Goal: Task Accomplishment & Management: Complete application form

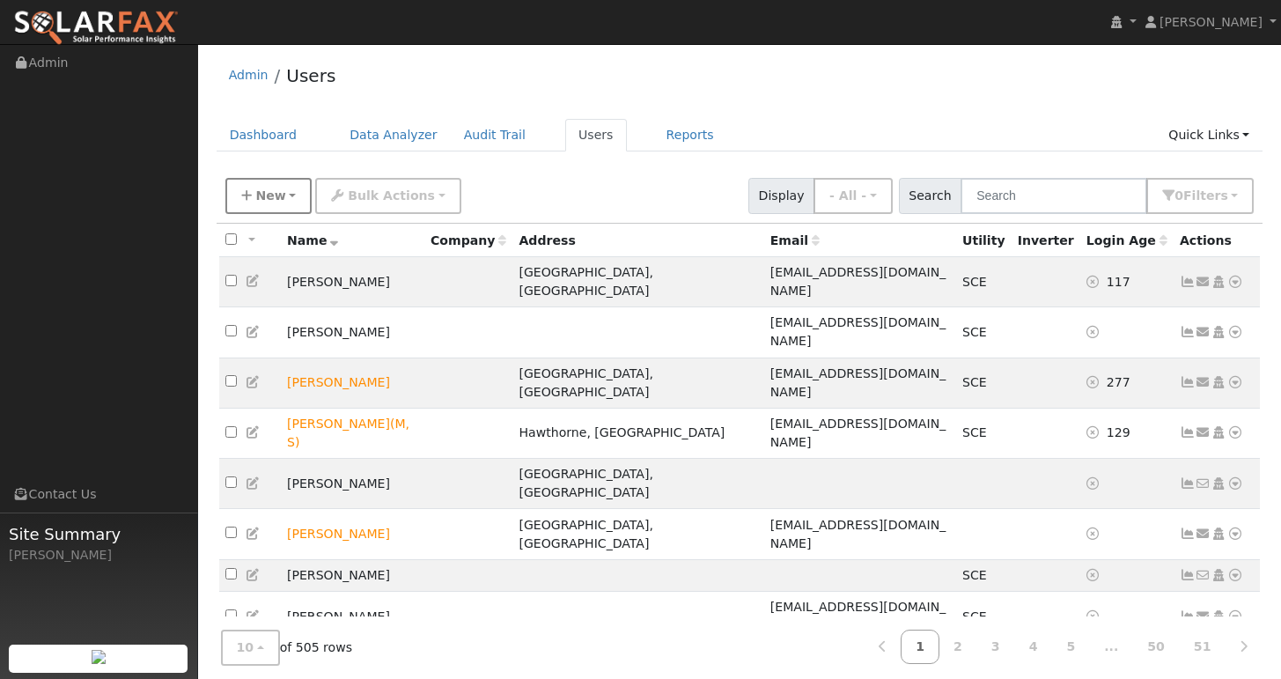
click at [283, 201] on button "New" at bounding box center [268, 196] width 87 height 36
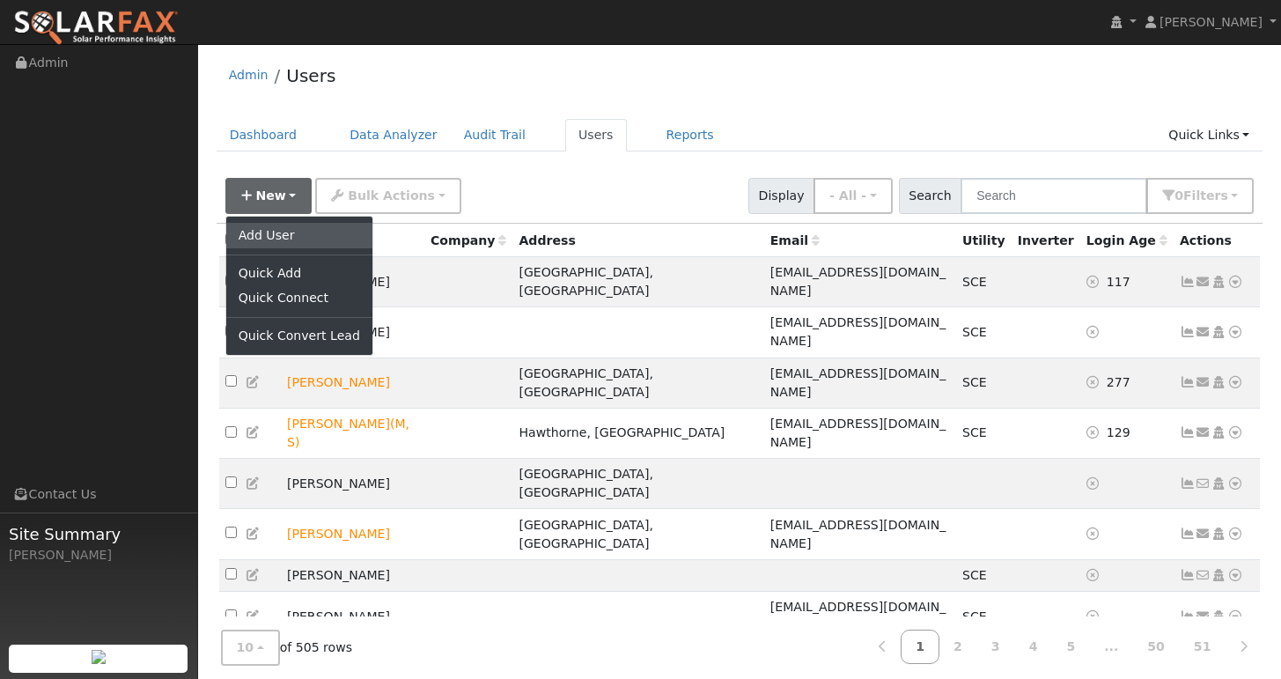
click at [279, 230] on link "Add User" at bounding box center [299, 235] width 146 height 25
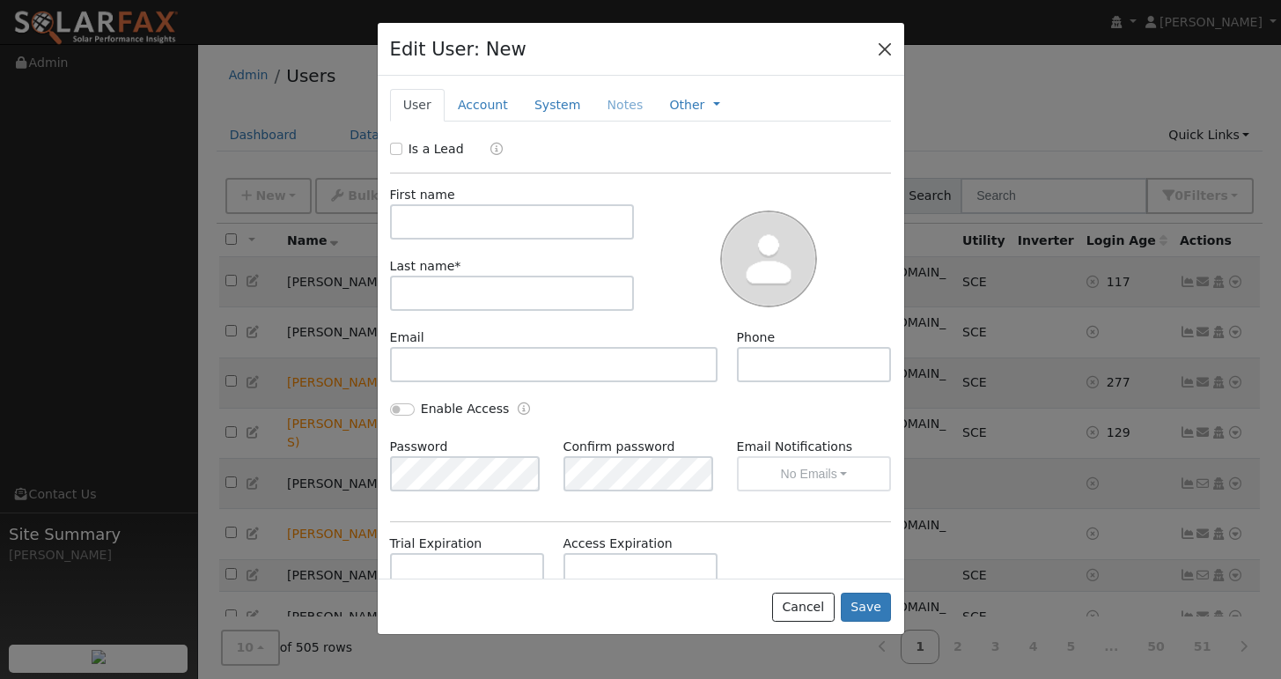
click at [888, 46] on button "button" at bounding box center [884, 48] width 25 height 25
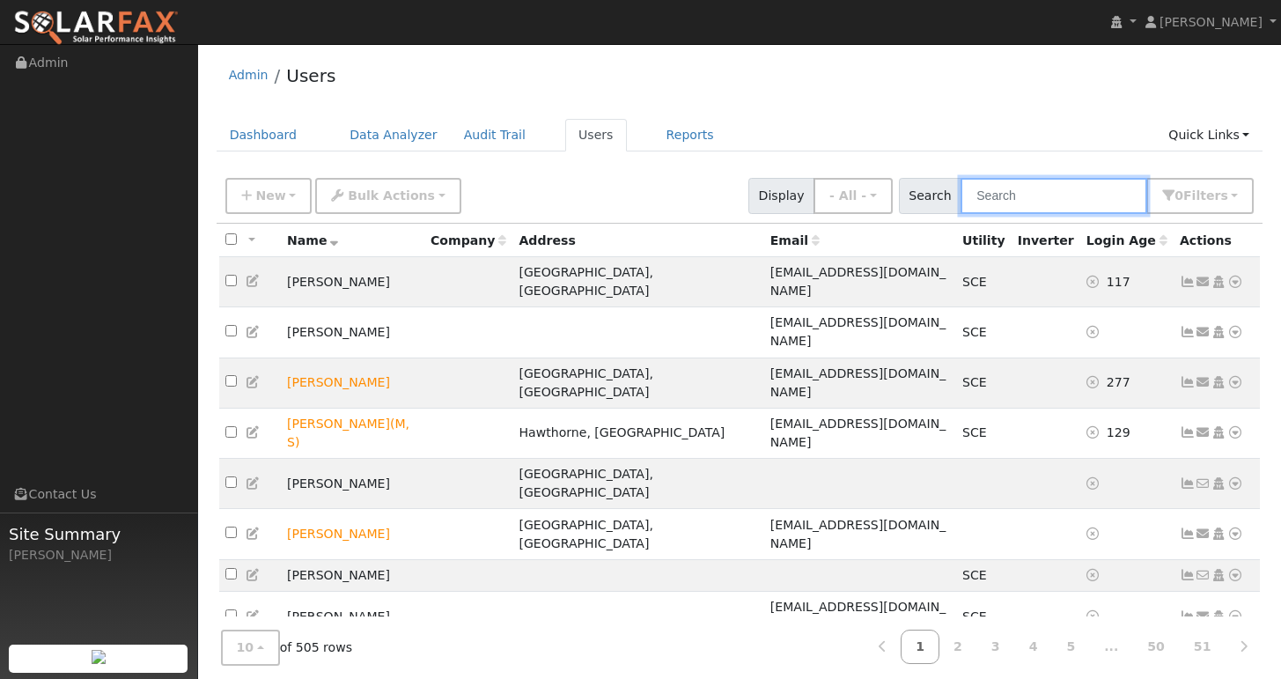
click at [1040, 207] on input "text" at bounding box center [1053, 196] width 187 height 36
paste input "[EMAIL_ADDRESS][DOMAIN_NAME]"
type input "[EMAIL_ADDRESS][DOMAIN_NAME]"
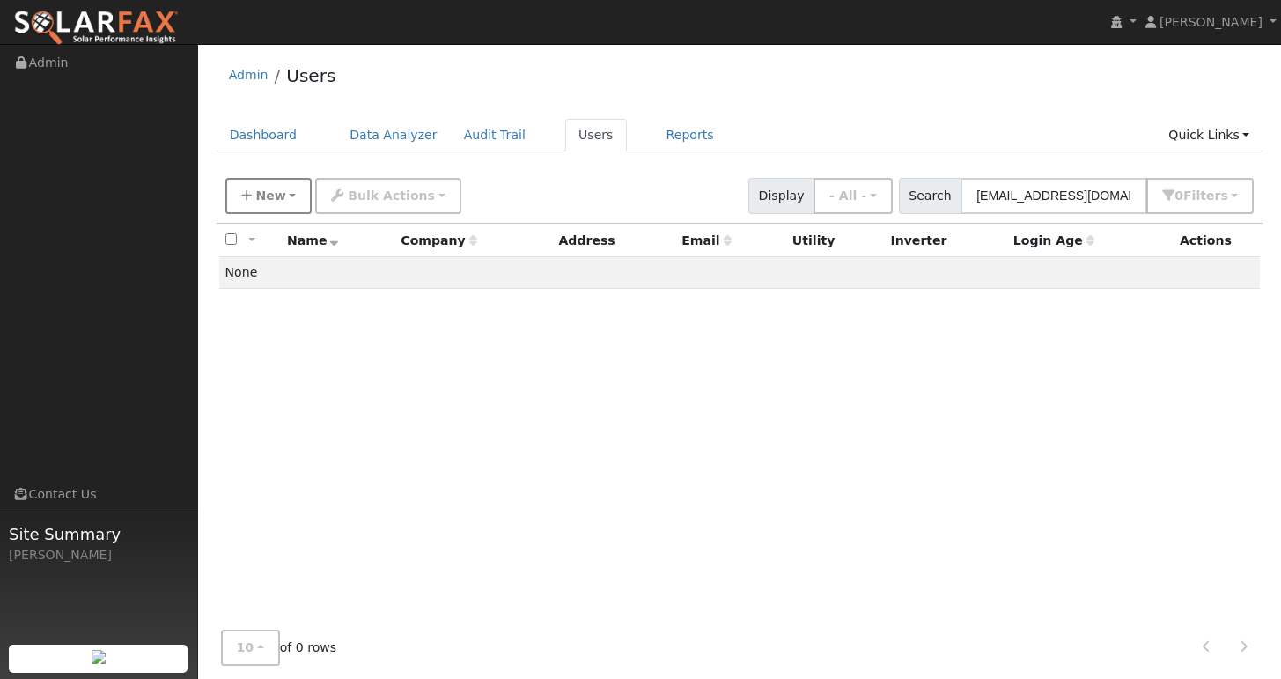
click at [286, 192] on button "New" at bounding box center [268, 196] width 87 height 36
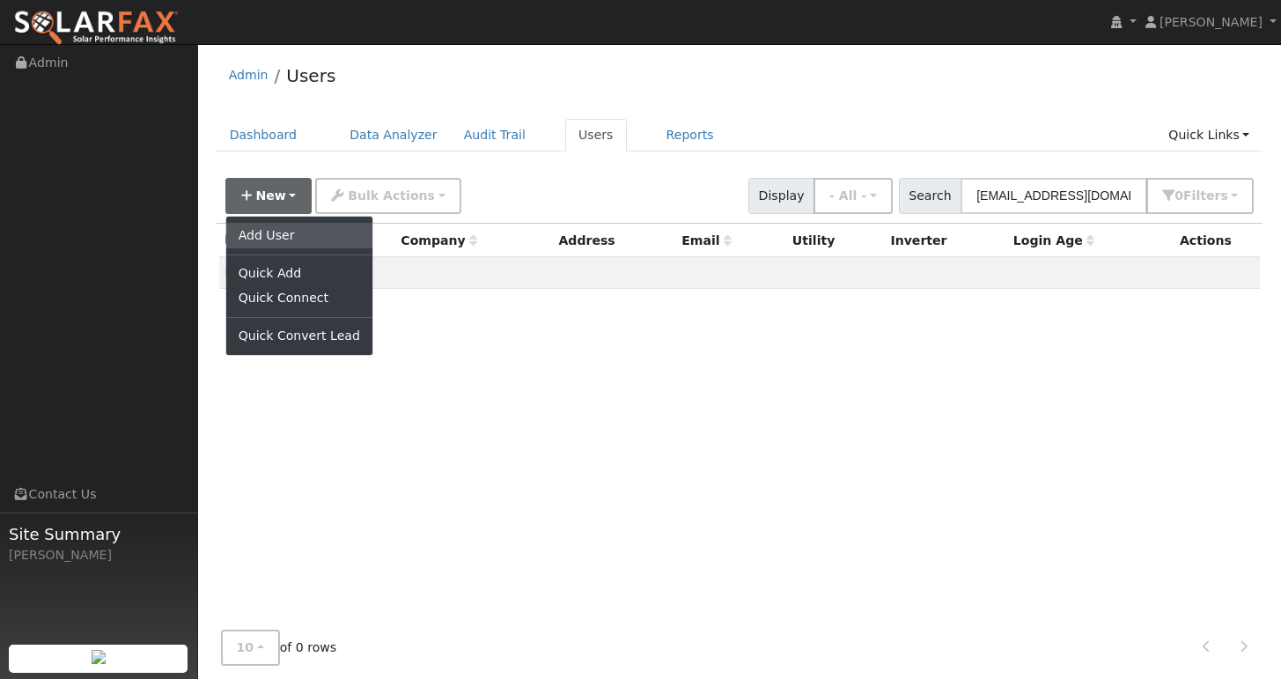
click at [297, 239] on link "Add User" at bounding box center [299, 235] width 146 height 25
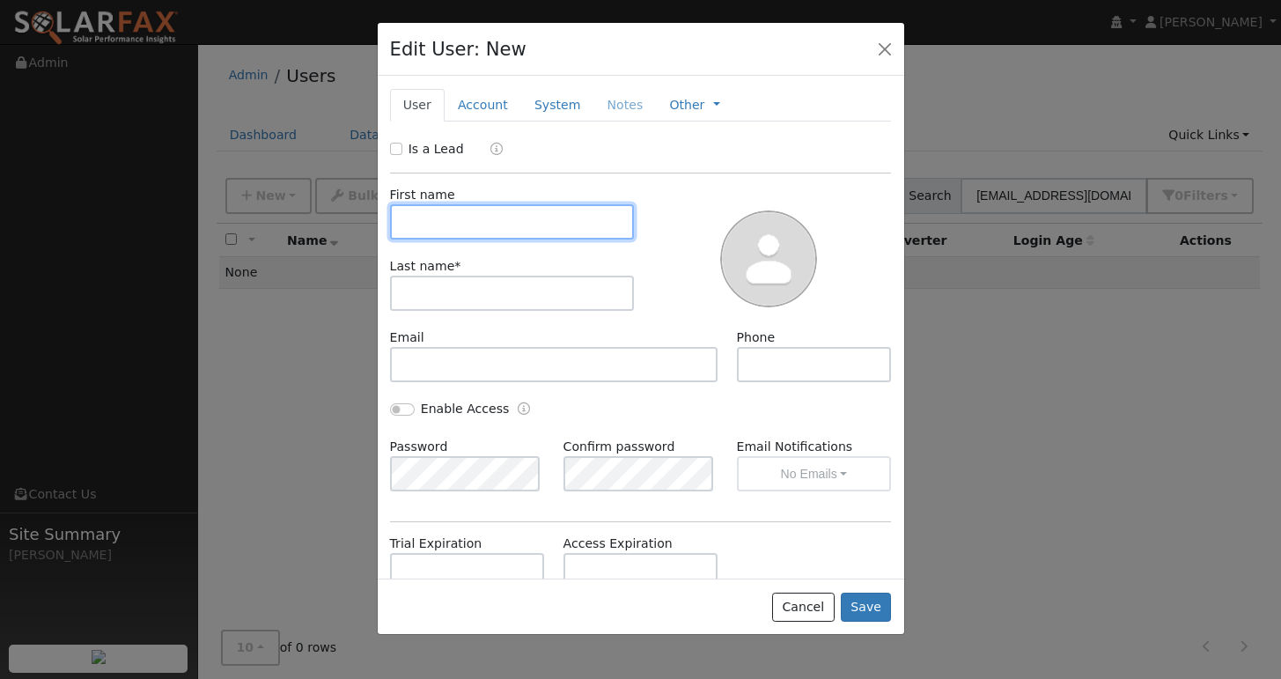
click at [501, 212] on input "text" at bounding box center [512, 221] width 245 height 35
type input "[PERSON_NAME]"
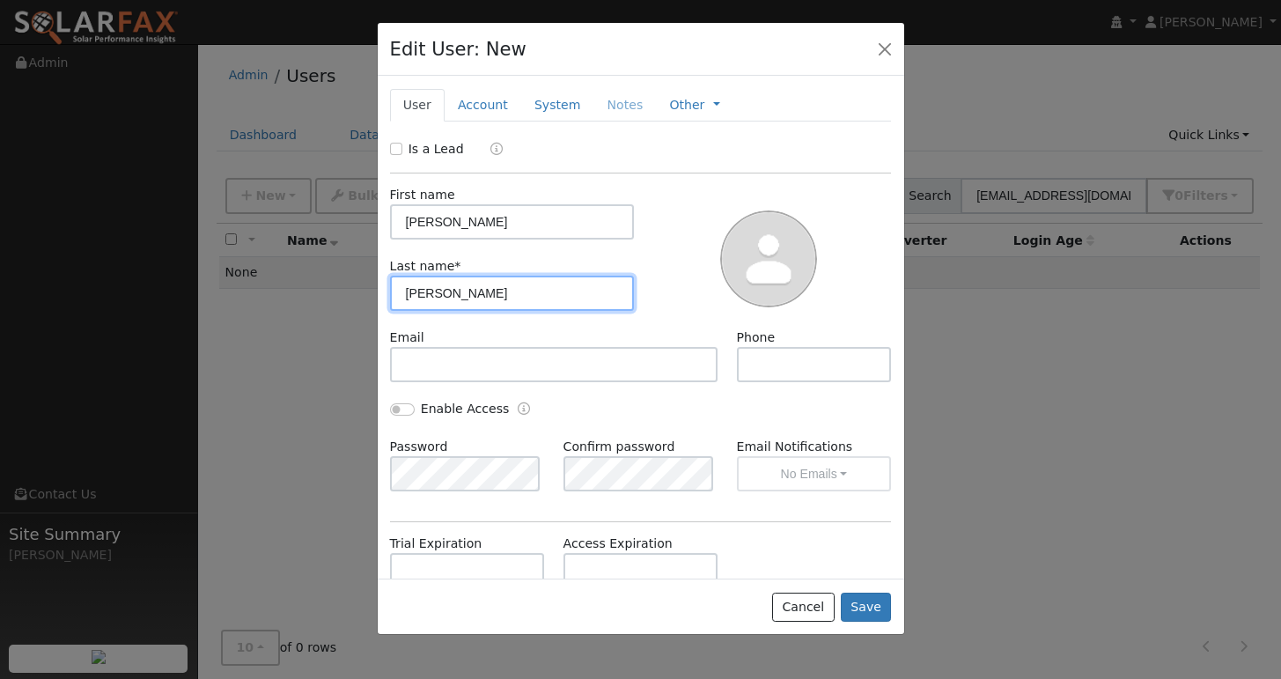
type input "[PERSON_NAME]"
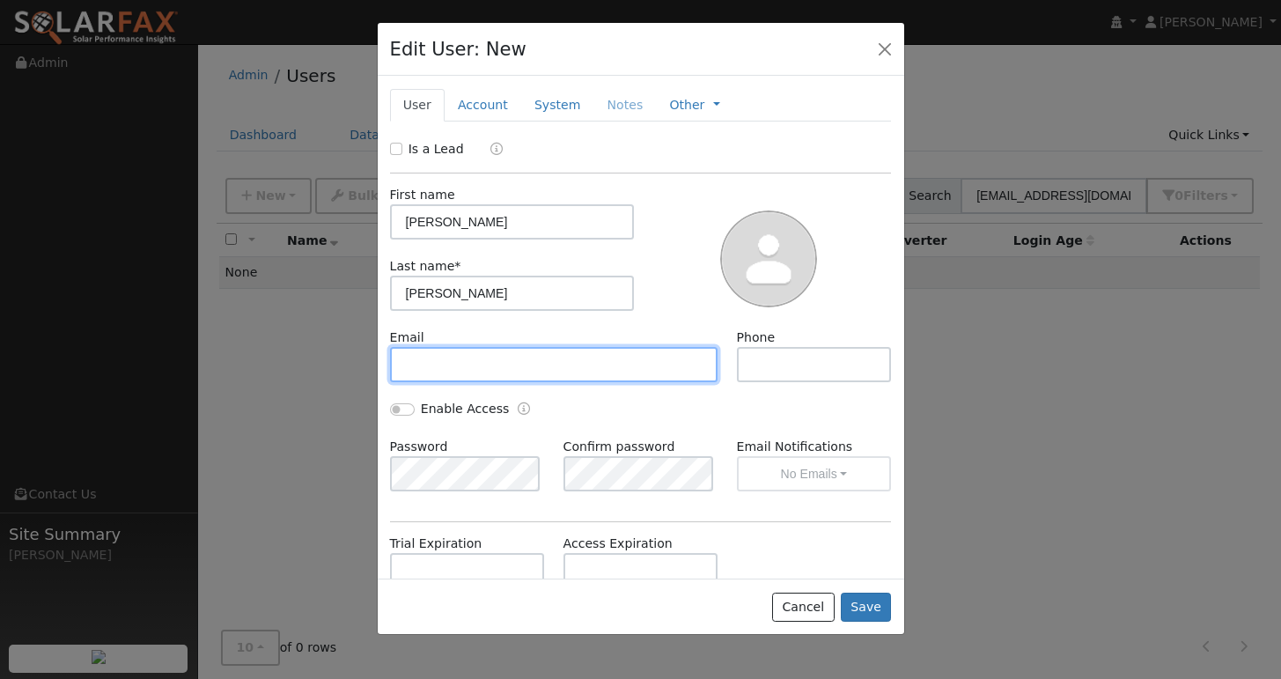
paste input "[EMAIL_ADDRESS][DOMAIN_NAME]"
type input "[EMAIL_ADDRESS][DOMAIN_NAME]"
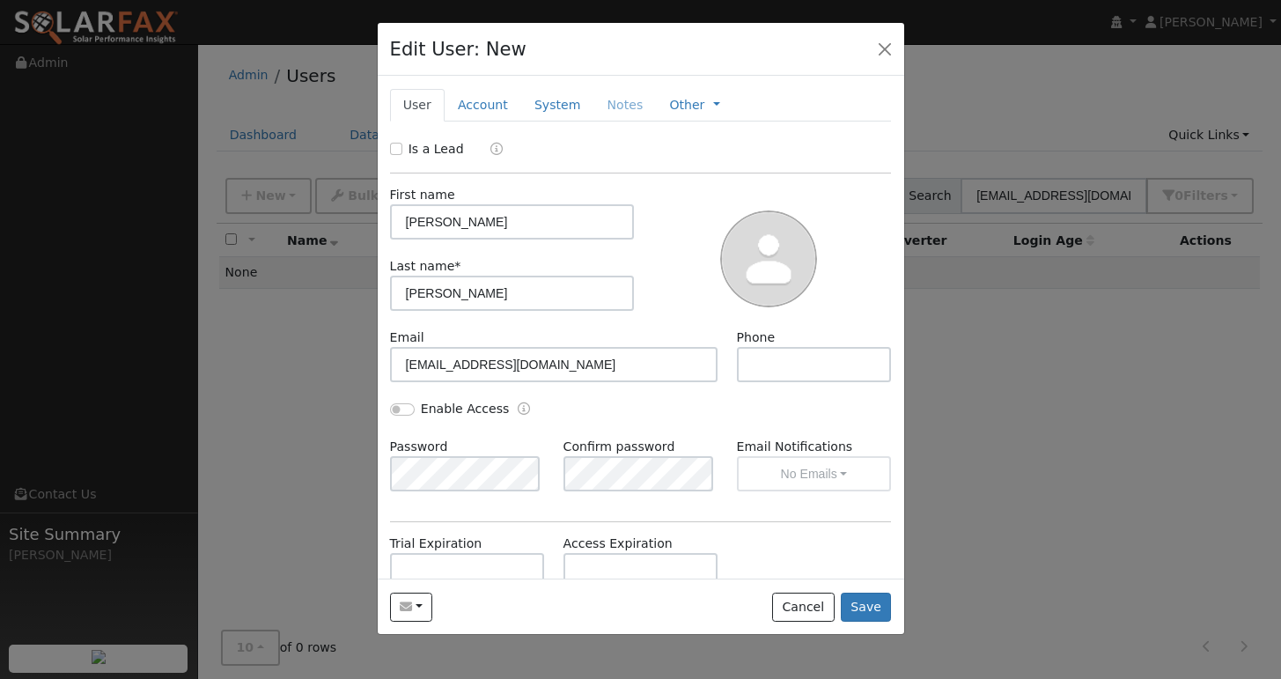
click at [307, 3] on div at bounding box center [640, 339] width 1281 height 679
paste input "[PHONE_NUMBER]"
type input "[PHONE_NUMBER]"
click at [886, 614] on button "Save" at bounding box center [866, 607] width 51 height 30
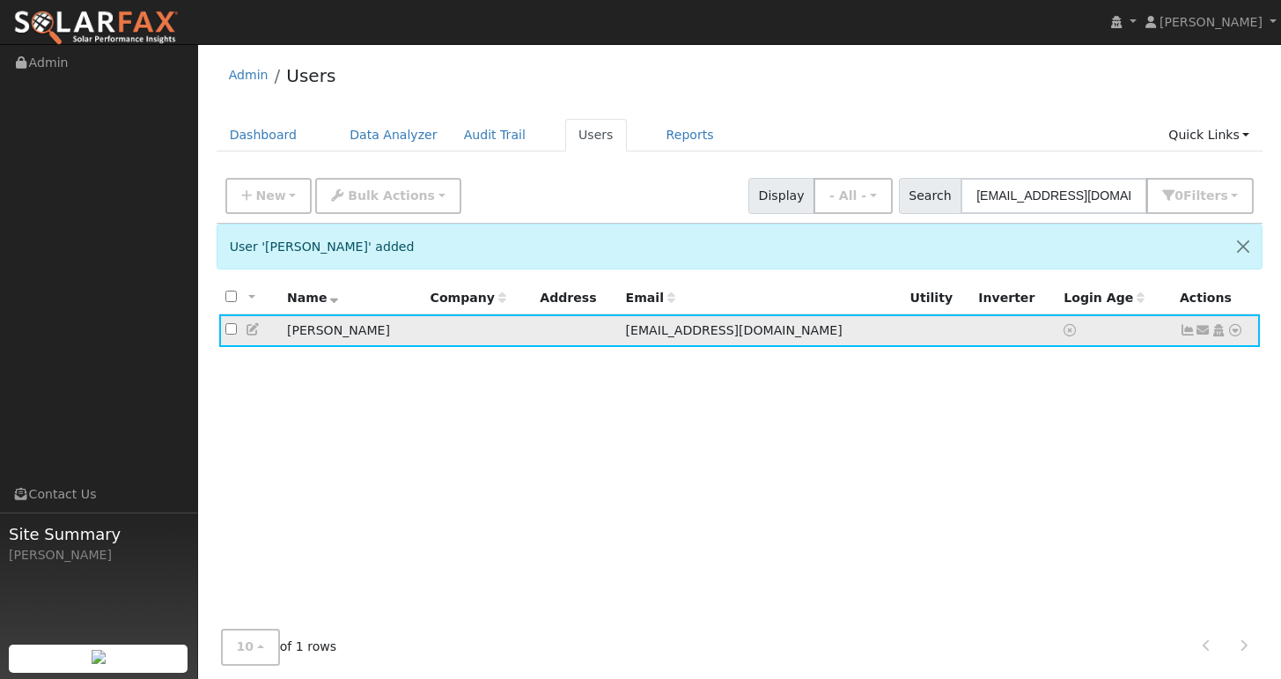
click at [1236, 328] on icon at bounding box center [1235, 330] width 16 height 12
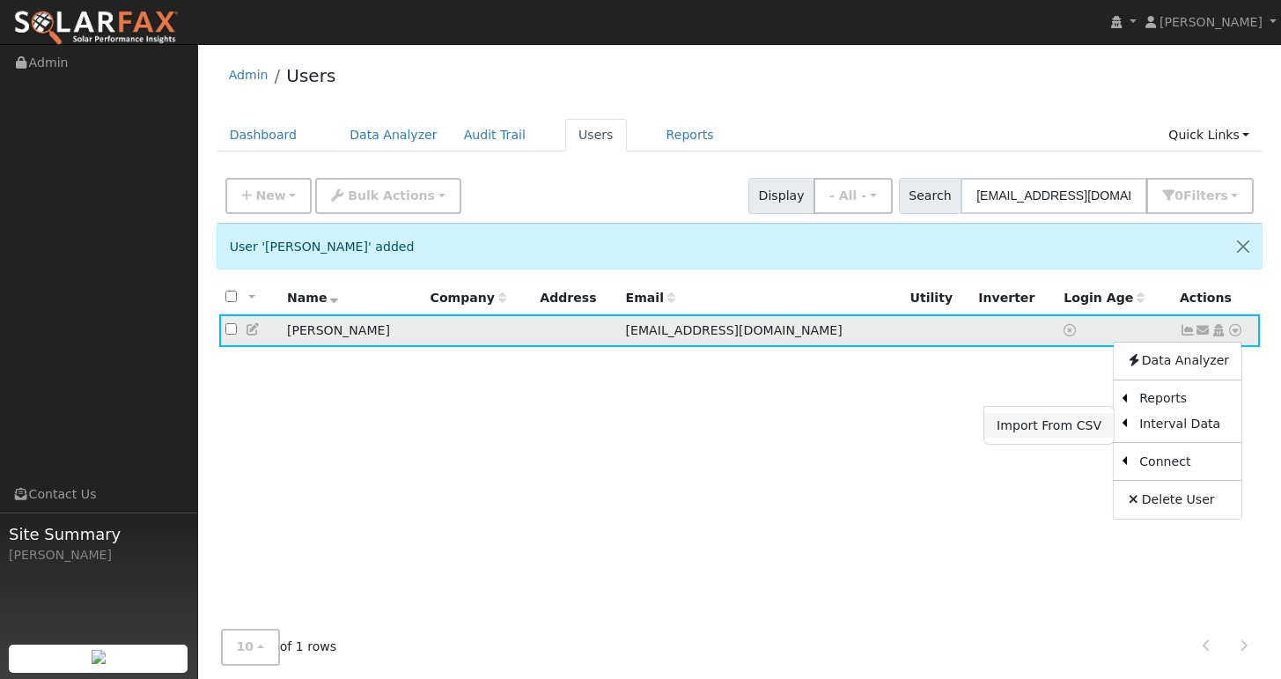
click at [1056, 422] on link "Import From CSV" at bounding box center [1048, 425] width 129 height 25
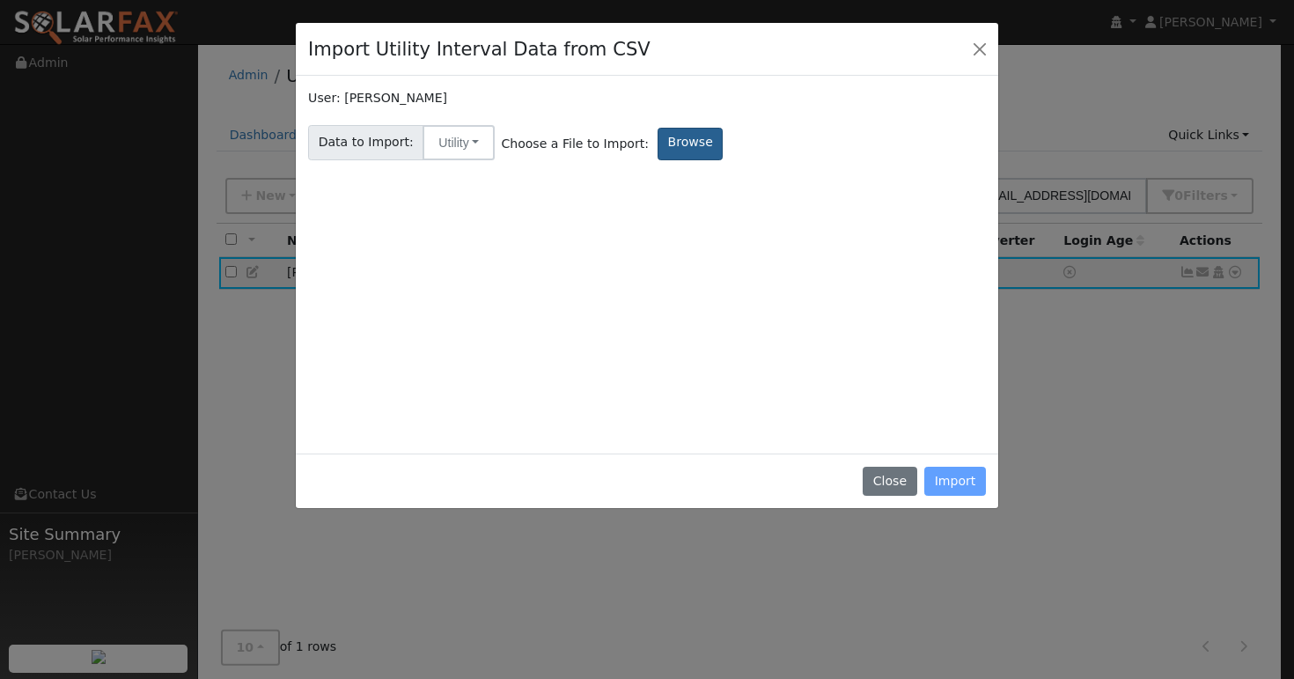
click at [674, 134] on label "Browse" at bounding box center [689, 144] width 65 height 33
click at [0, 0] on input "Browse" at bounding box center [0, 0] width 0 height 0
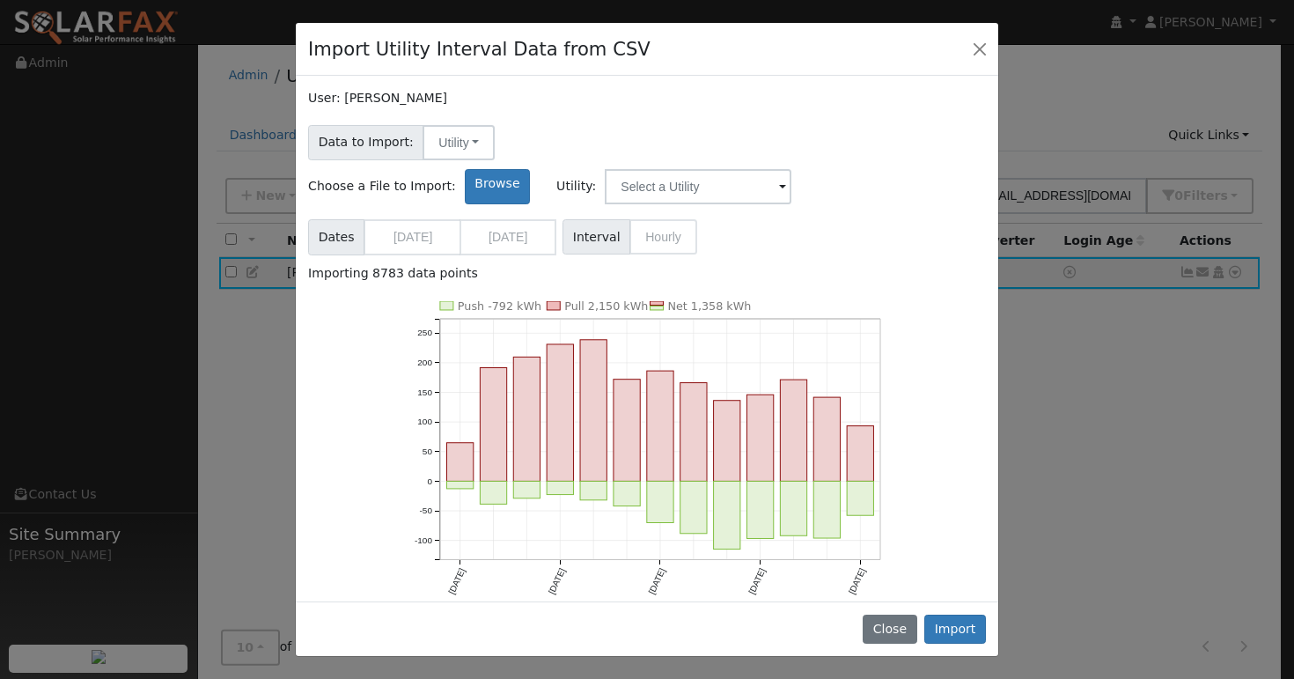
scroll to position [4, 0]
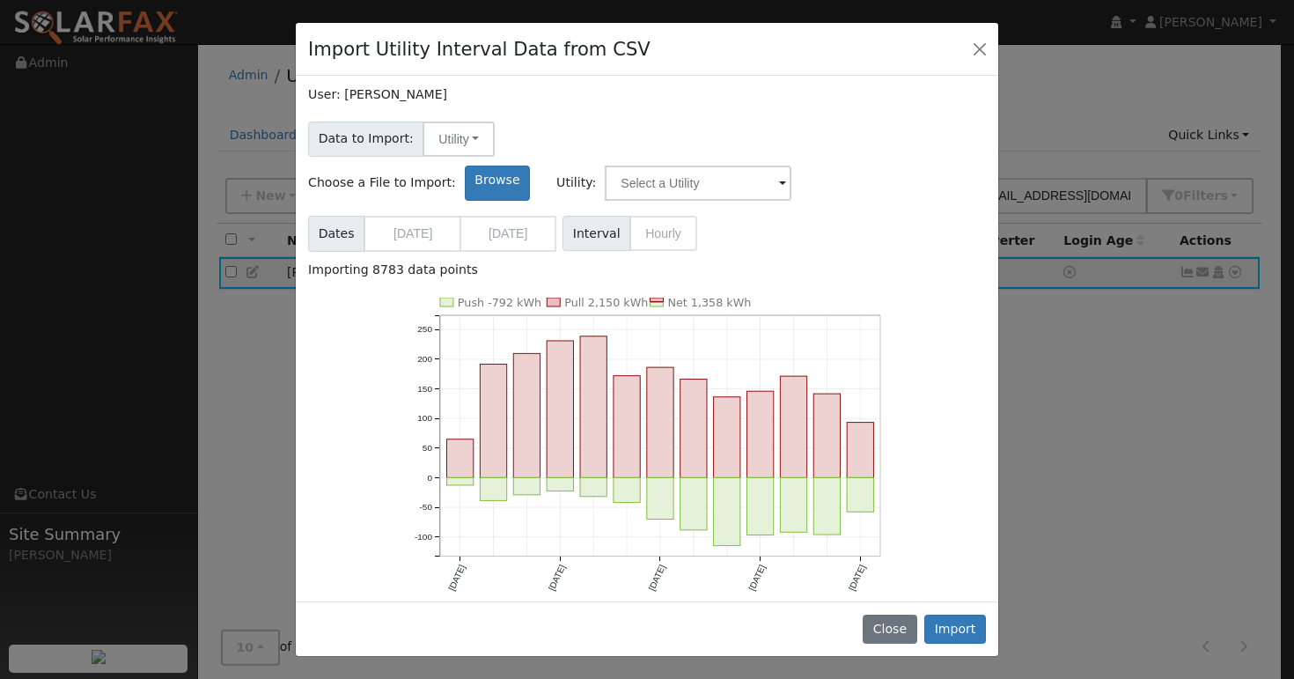
click at [786, 174] on span at bounding box center [782, 184] width 7 height 20
click at [791, 165] on input "text" at bounding box center [698, 182] width 187 height 35
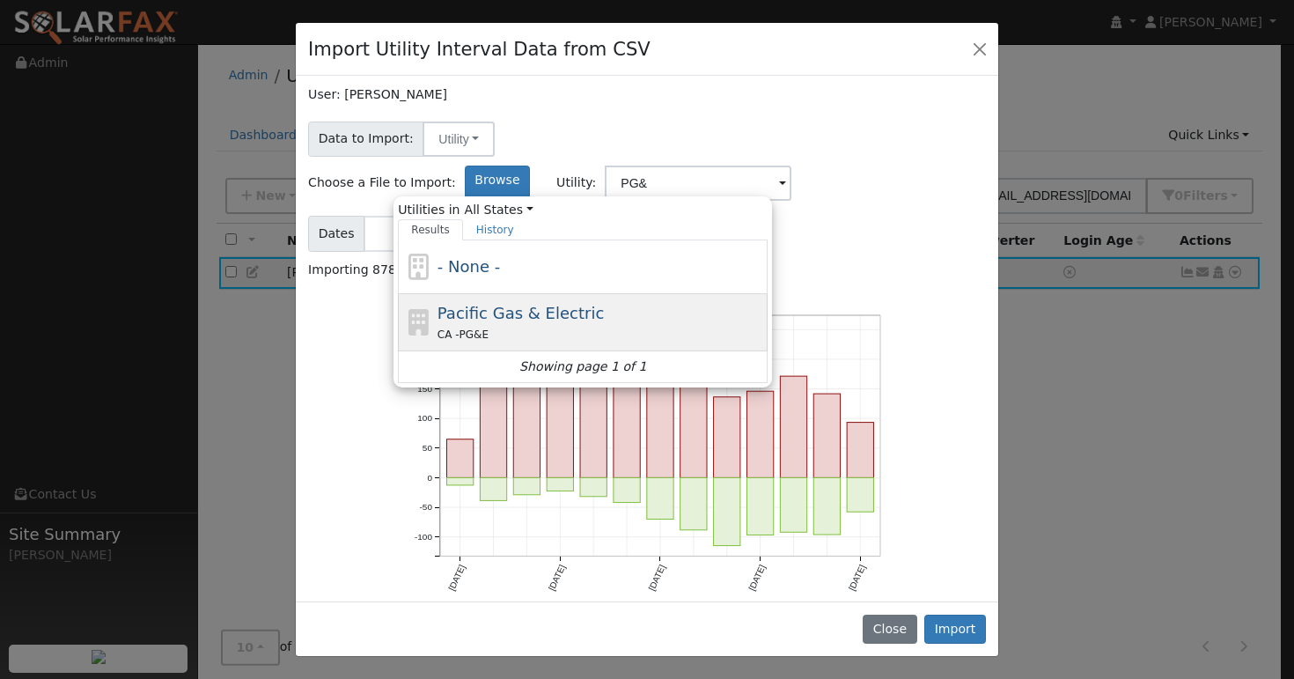
click at [604, 304] on span "Pacific Gas & Electric" at bounding box center [520, 313] width 166 height 18
type input "Pacific Gas & Electric"
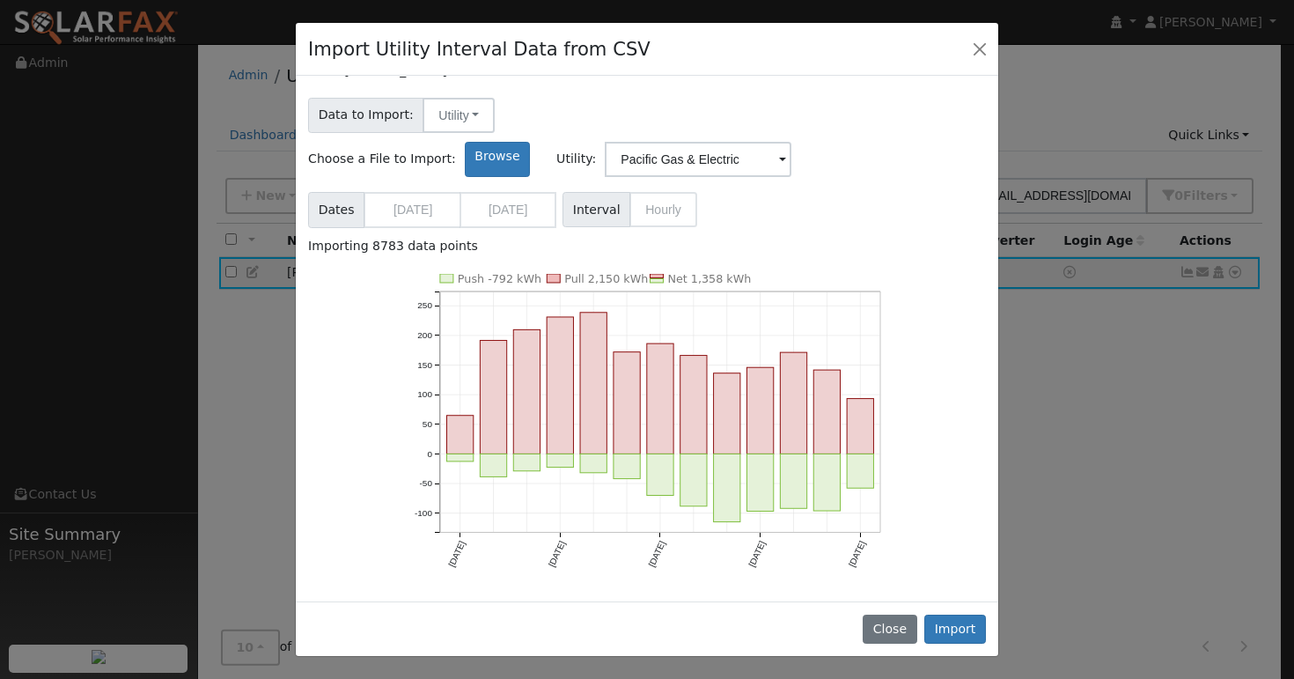
scroll to position [0, 0]
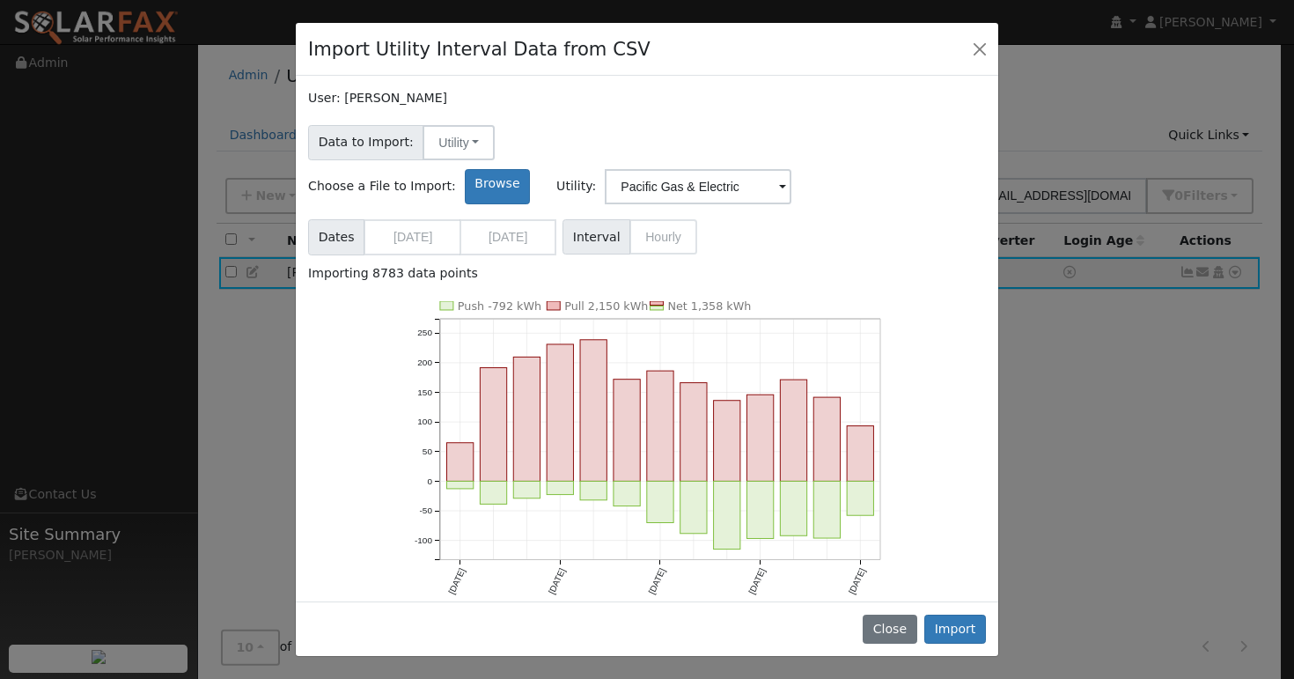
click at [662, 219] on span "Interval Hourly" at bounding box center [629, 236] width 135 height 35
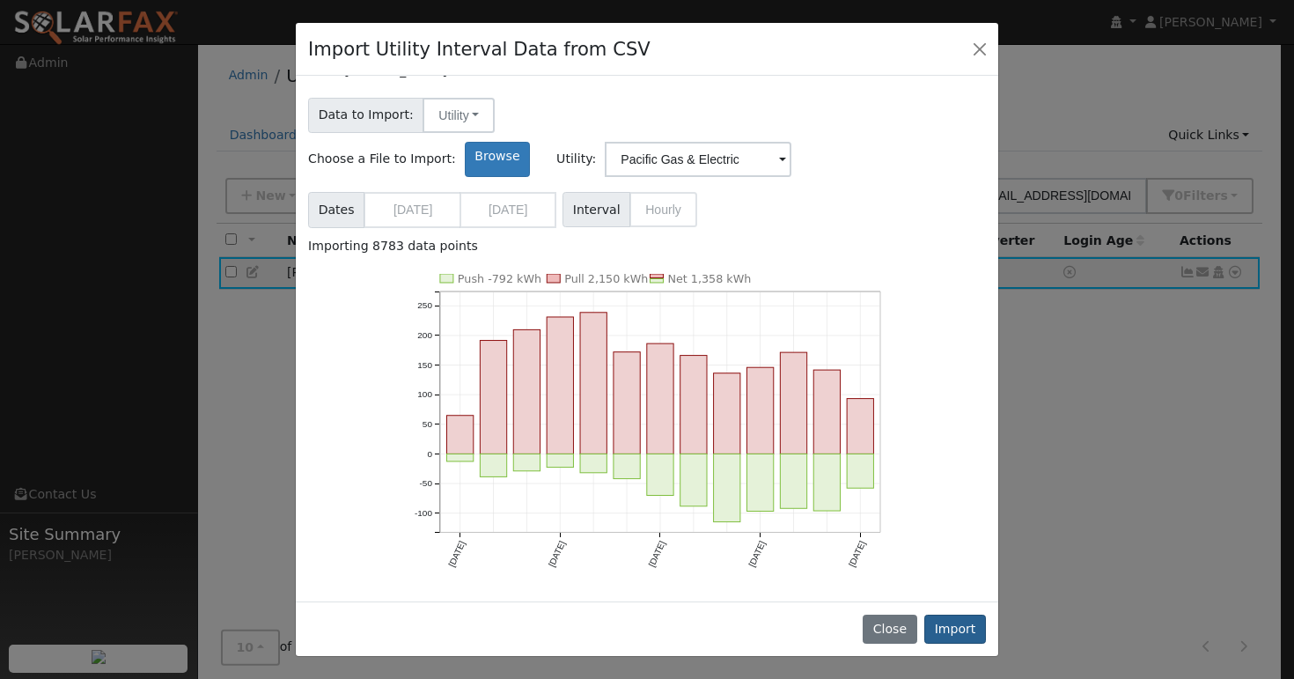
click at [966, 626] on button "Import" at bounding box center [955, 629] width 62 height 30
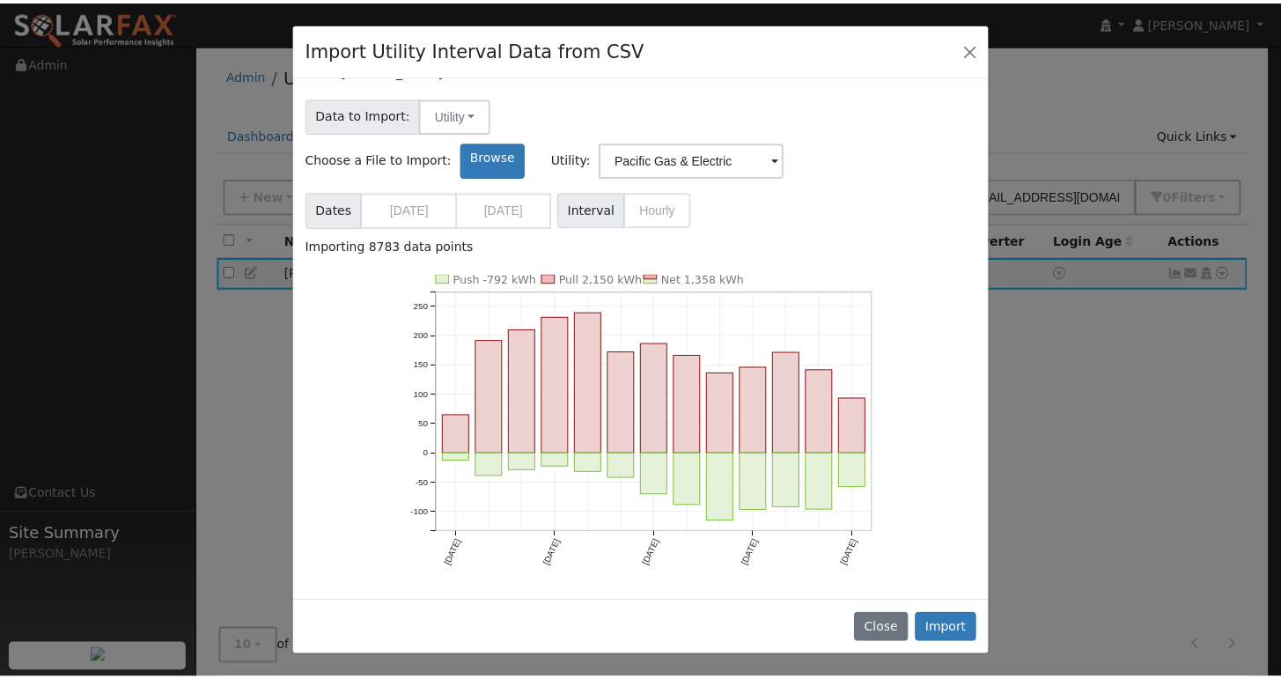
scroll to position [0, 0]
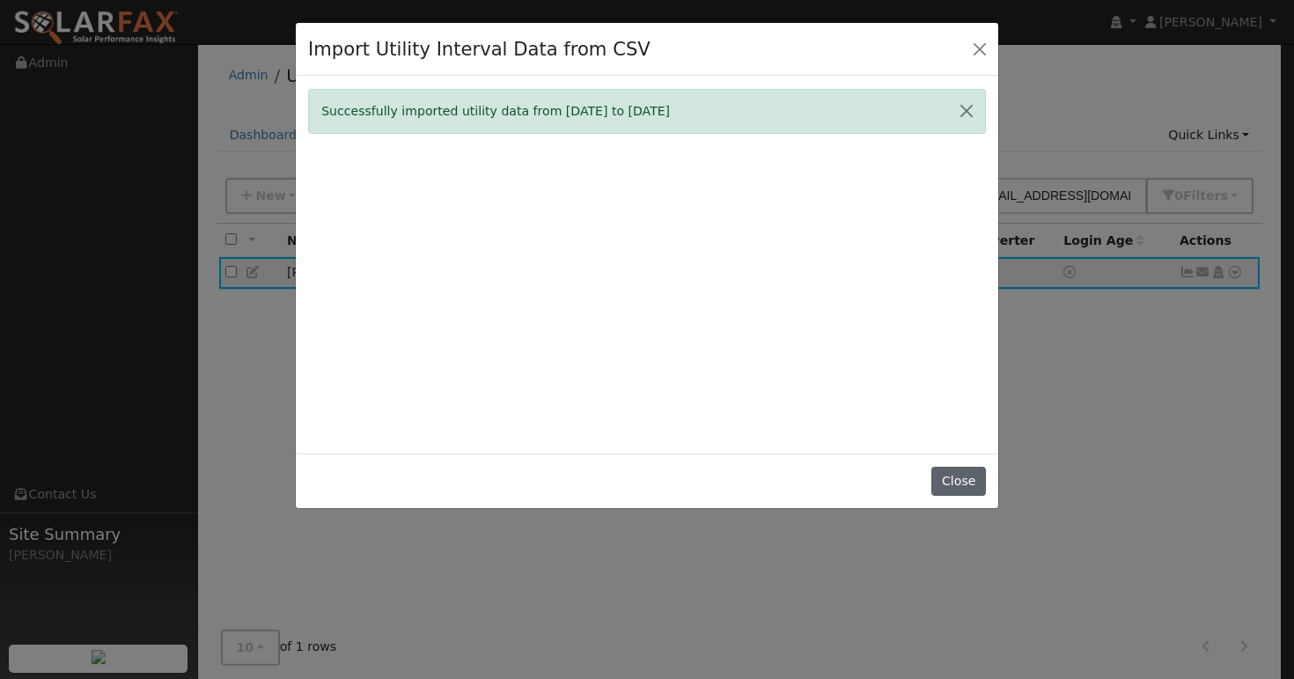
click at [961, 484] on button "Close" at bounding box center [958, 481] width 54 height 30
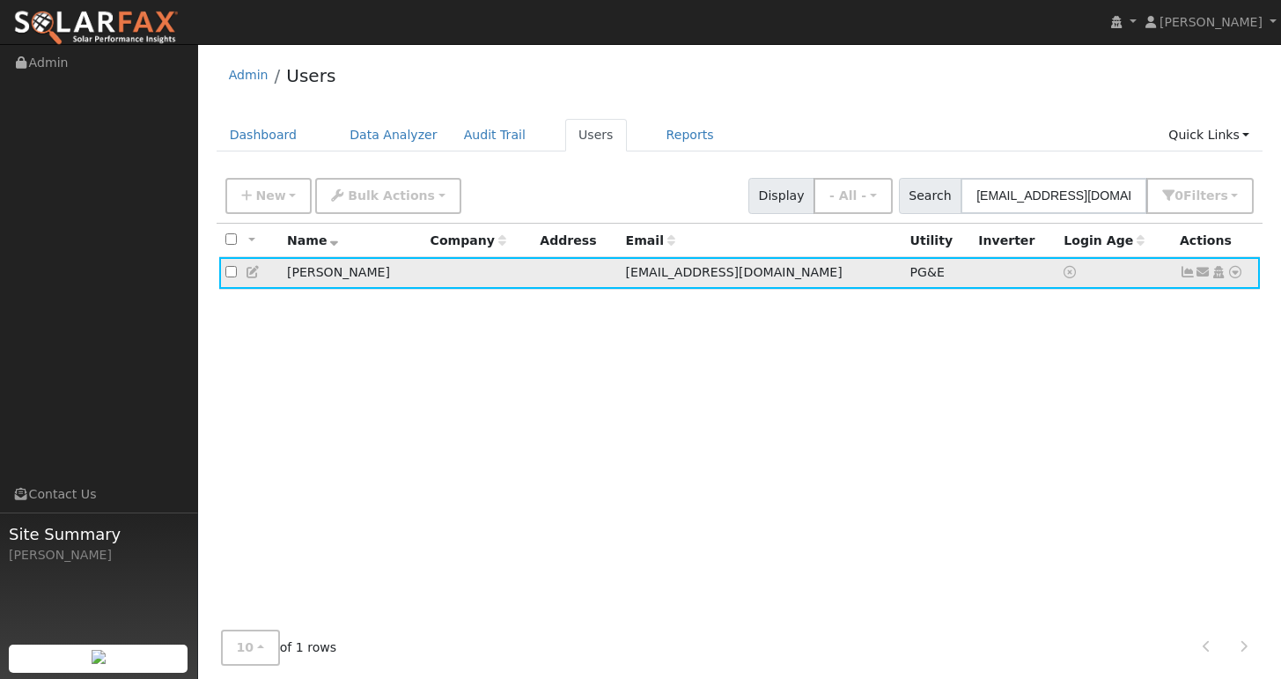
click at [1184, 270] on icon at bounding box center [1187, 272] width 16 height 12
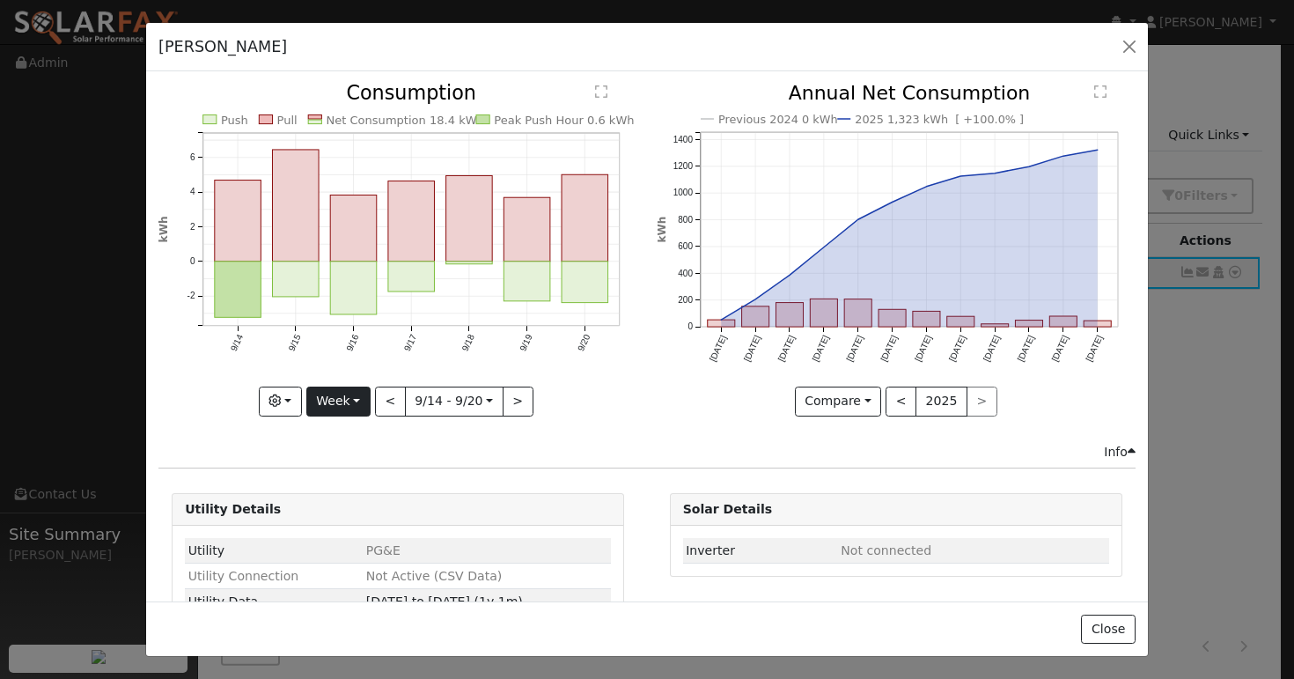
click at [361, 395] on button "Week" at bounding box center [338, 401] width 64 height 30
click at [339, 515] on link "Year" at bounding box center [368, 511] width 122 height 25
type input "[DATE]"
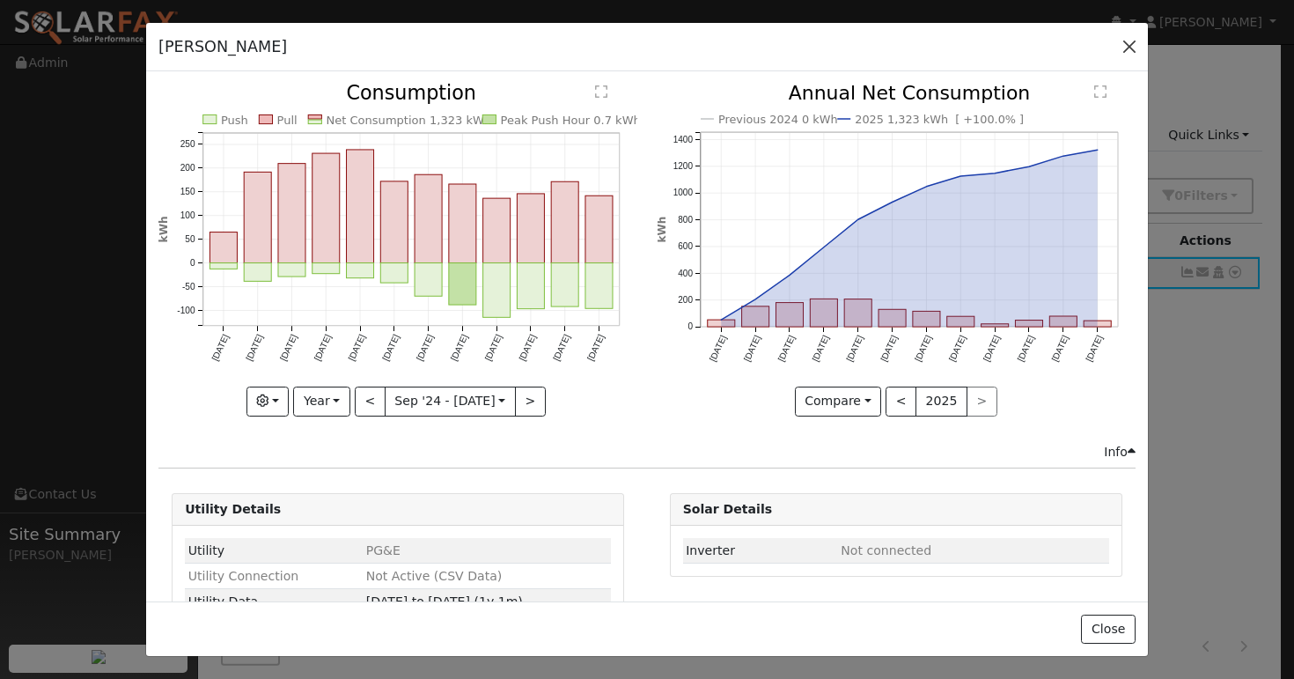
click at [1124, 41] on button "button" at bounding box center [1129, 46] width 25 height 25
